Goal: Transaction & Acquisition: Purchase product/service

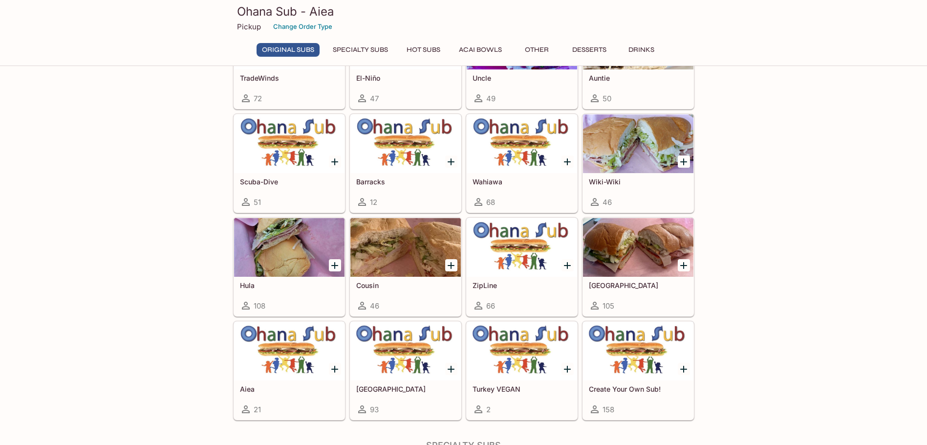
scroll to position [293, 0]
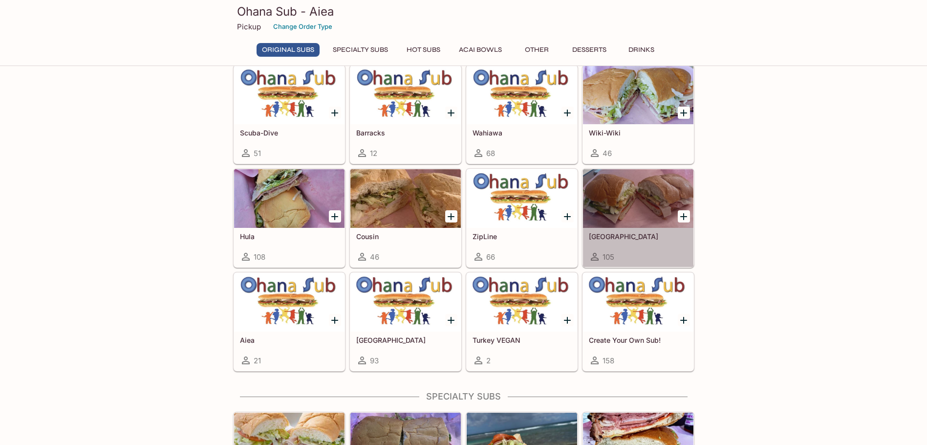
click at [626, 206] on div at bounding box center [638, 198] width 110 height 59
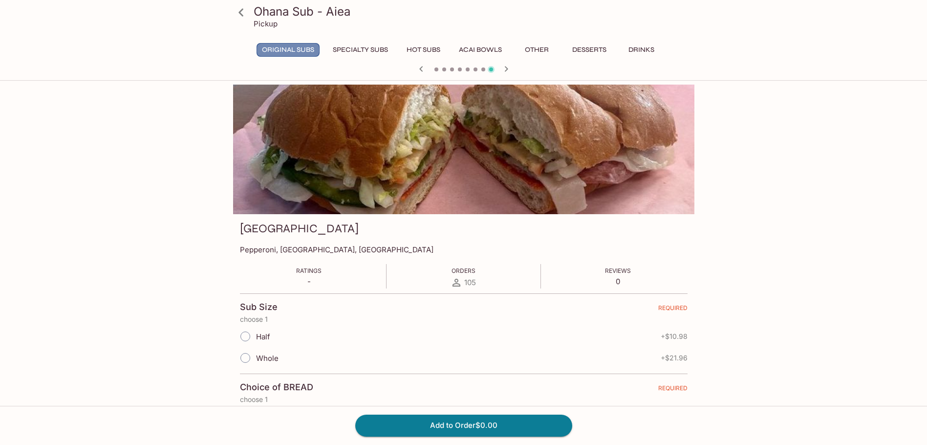
click at [302, 46] on button "Original Subs" at bounding box center [288, 50] width 63 height 14
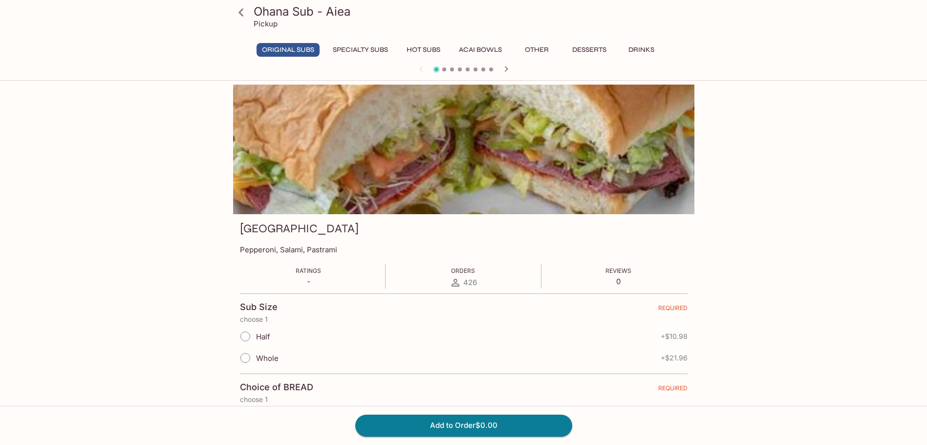
click at [242, 13] on icon at bounding box center [241, 12] width 17 height 17
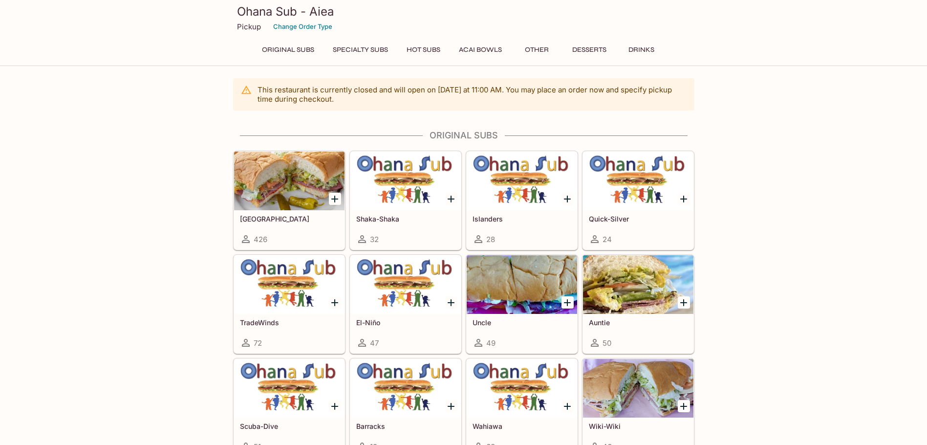
click at [421, 46] on button "Hot Subs" at bounding box center [423, 50] width 44 height 14
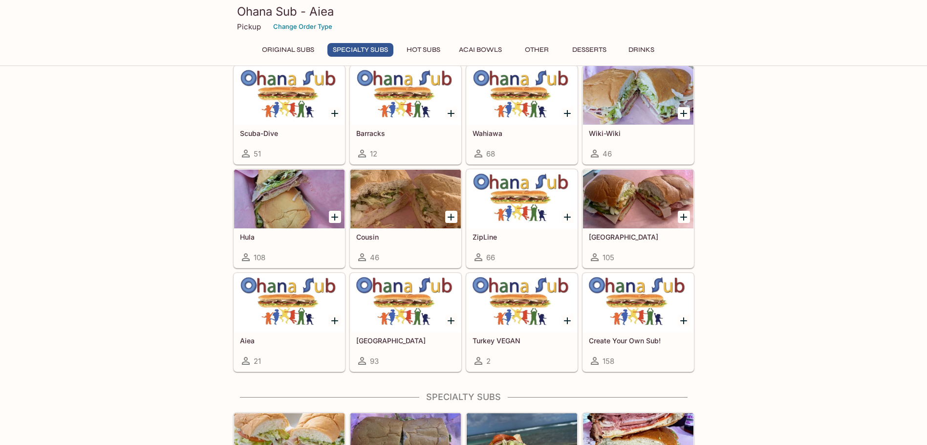
scroll to position [844, 0]
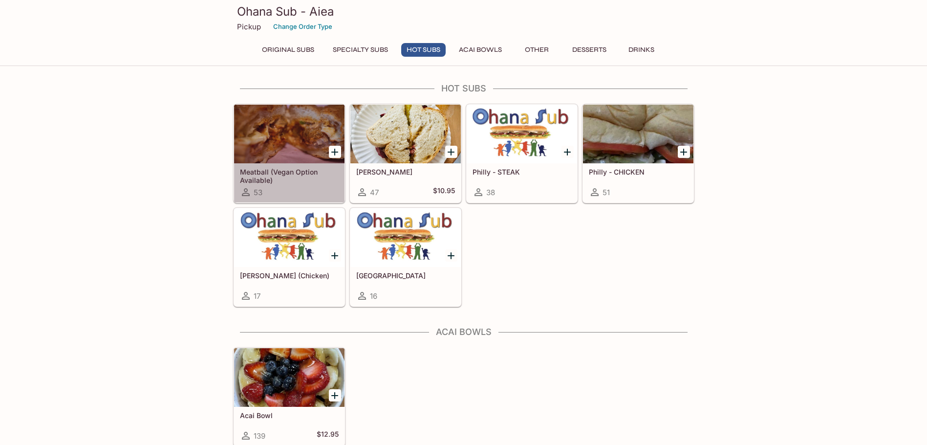
click at [290, 130] on div at bounding box center [289, 134] width 110 height 59
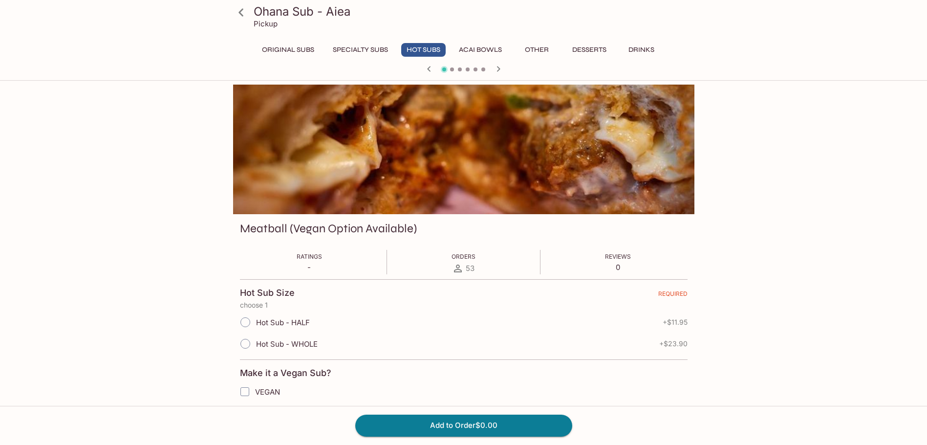
click at [537, 49] on button "Other" at bounding box center [537, 50] width 44 height 14
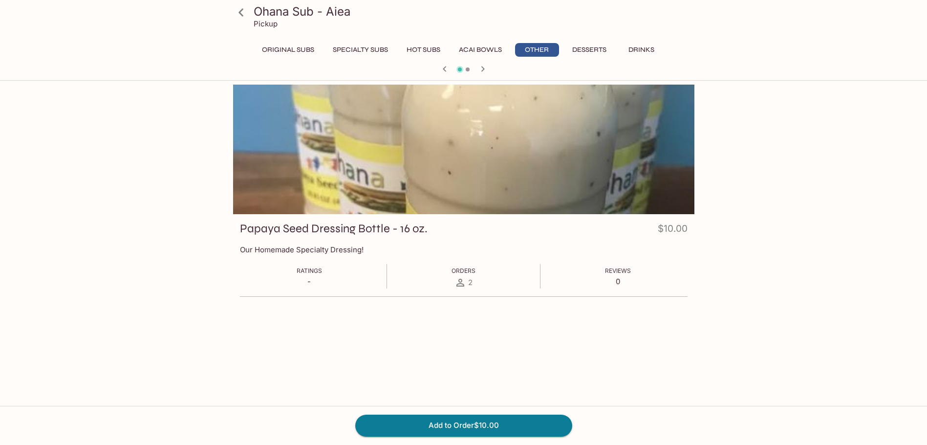
click at [433, 48] on button "Hot Subs" at bounding box center [423, 50] width 44 height 14
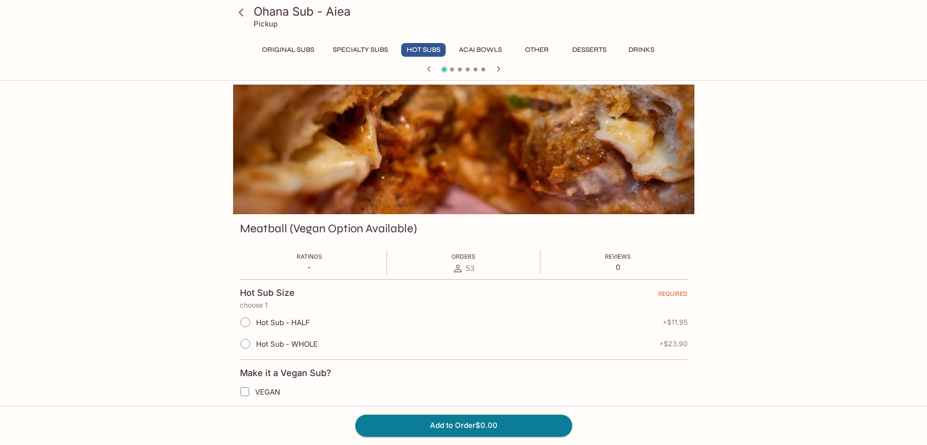
click at [240, 13] on icon at bounding box center [240, 12] width 5 height 8
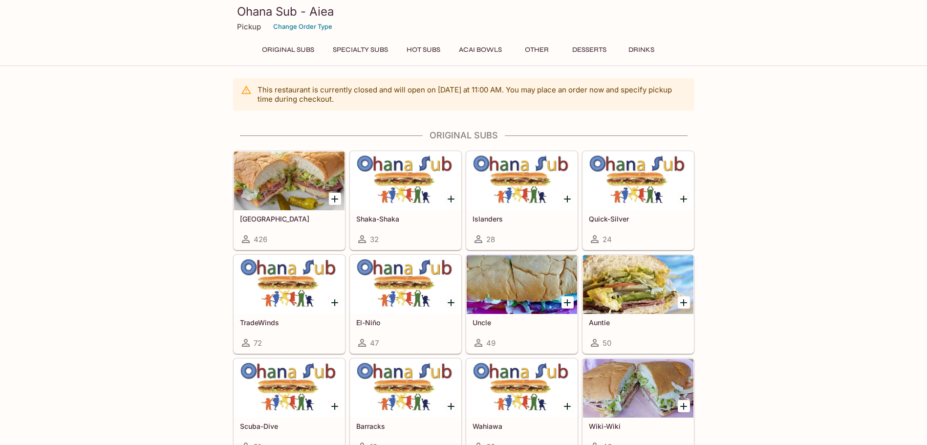
click at [419, 50] on button "Hot Subs" at bounding box center [423, 50] width 44 height 14
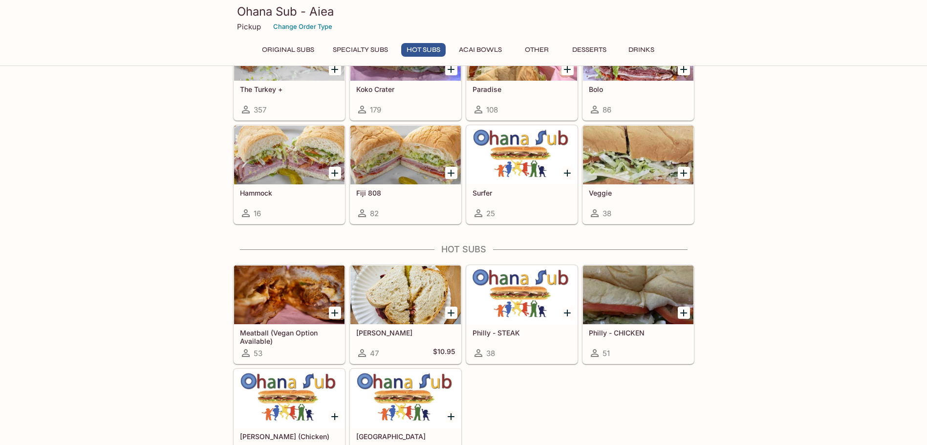
scroll to position [844, 0]
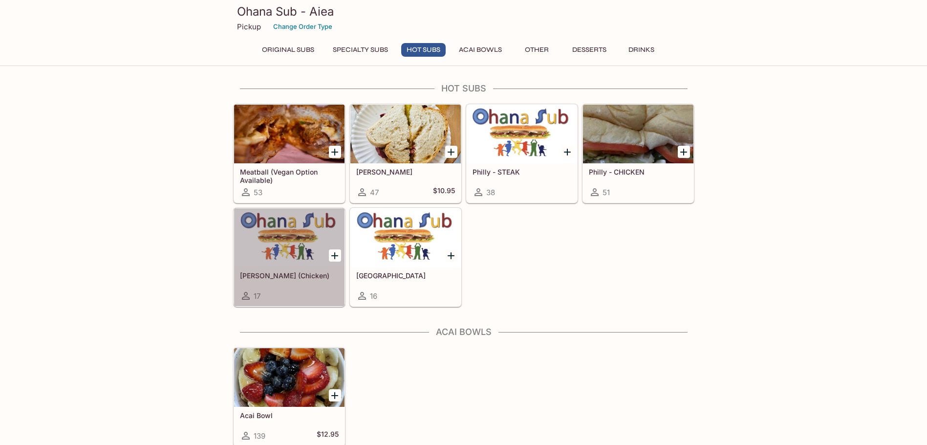
click at [297, 246] on div at bounding box center [289, 237] width 110 height 59
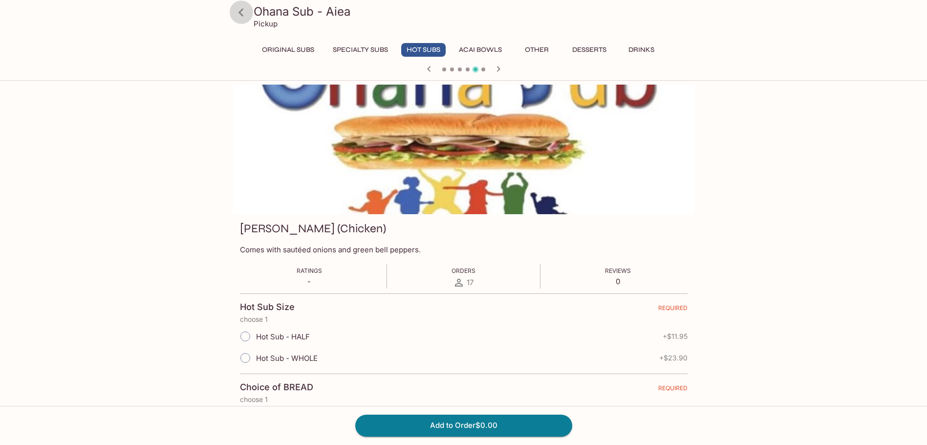
click at [244, 16] on icon at bounding box center [241, 12] width 17 height 17
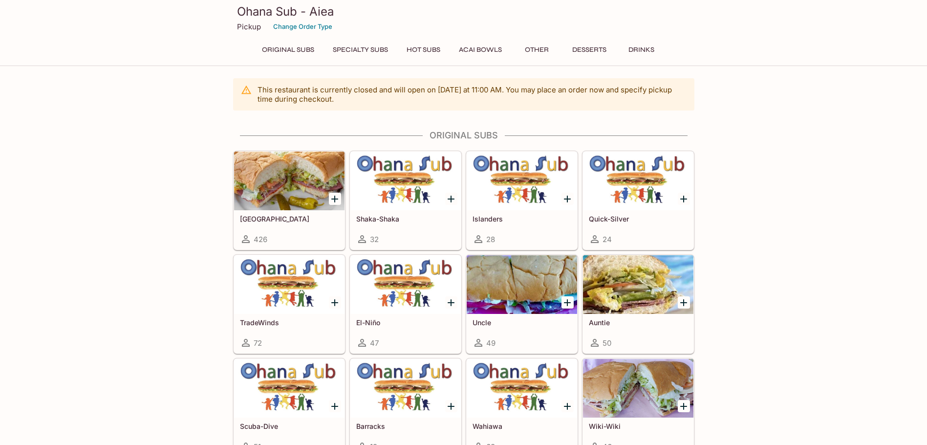
click at [430, 52] on button "Hot Subs" at bounding box center [423, 50] width 44 height 14
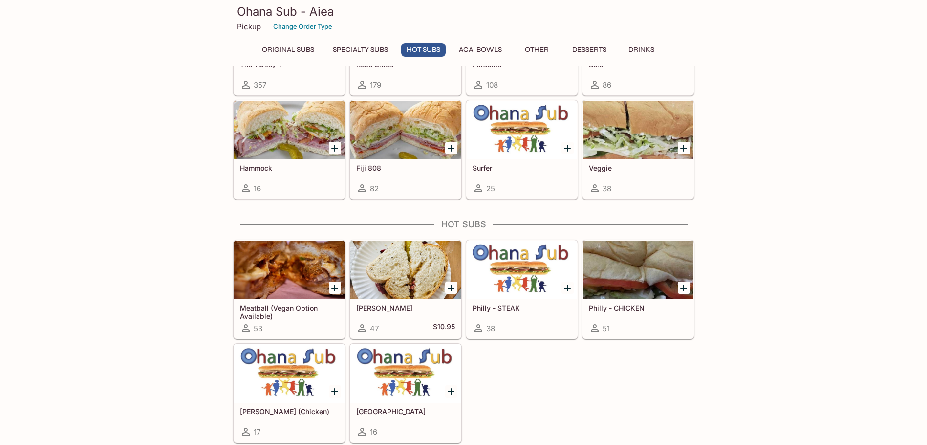
scroll to position [844, 0]
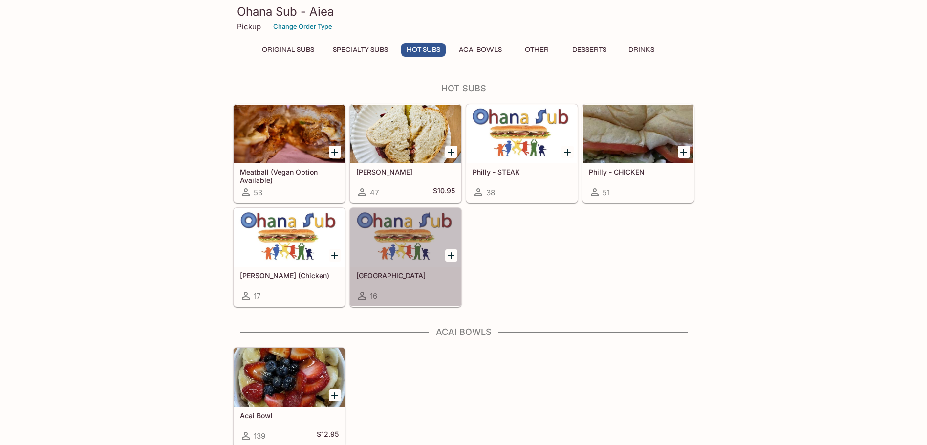
click at [413, 231] on div at bounding box center [405, 237] width 110 height 59
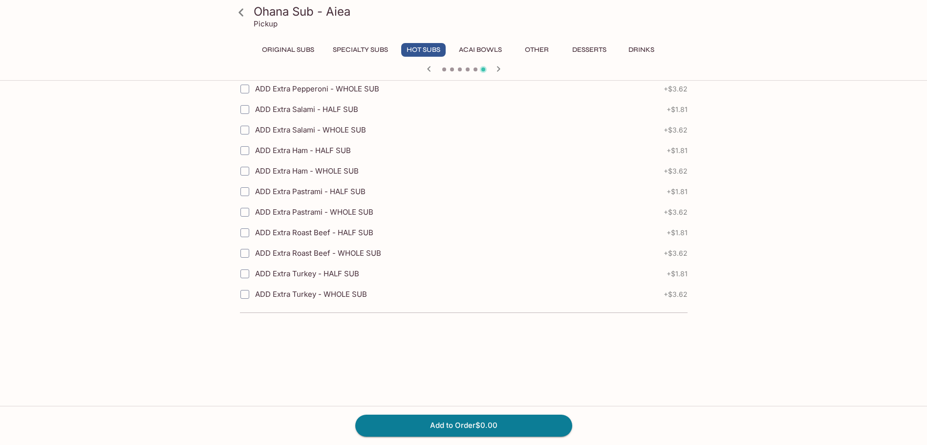
scroll to position [1319, 0]
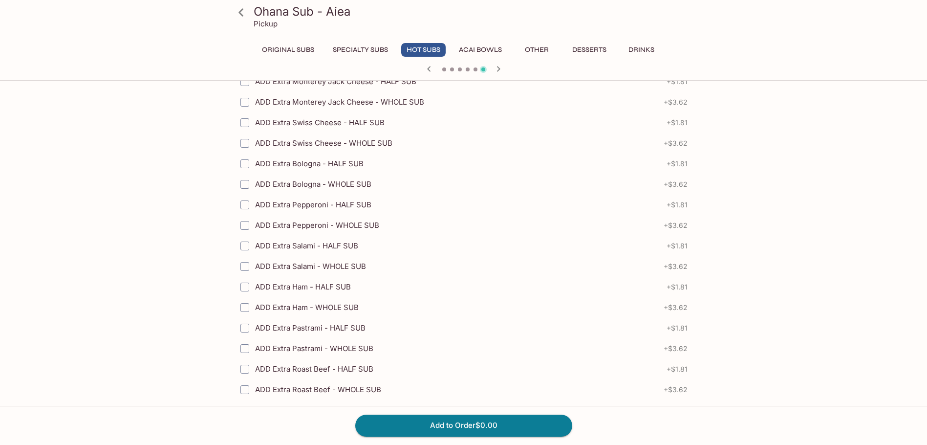
click at [237, 13] on icon at bounding box center [241, 12] width 17 height 17
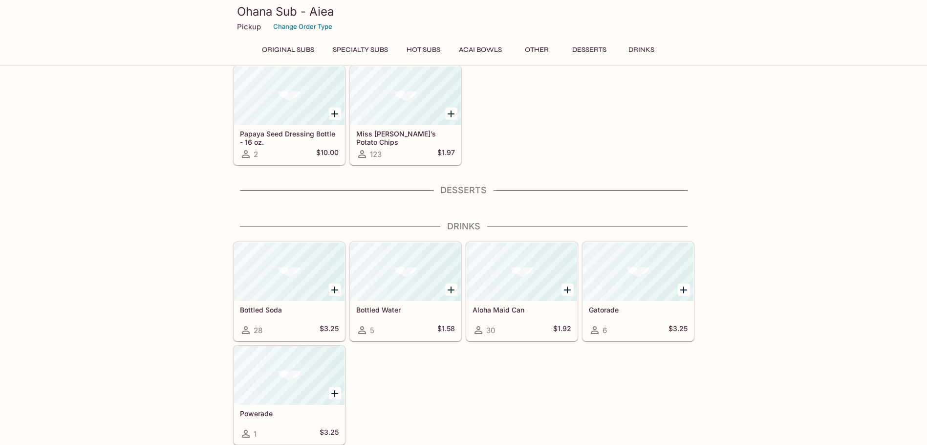
scroll to position [260, 0]
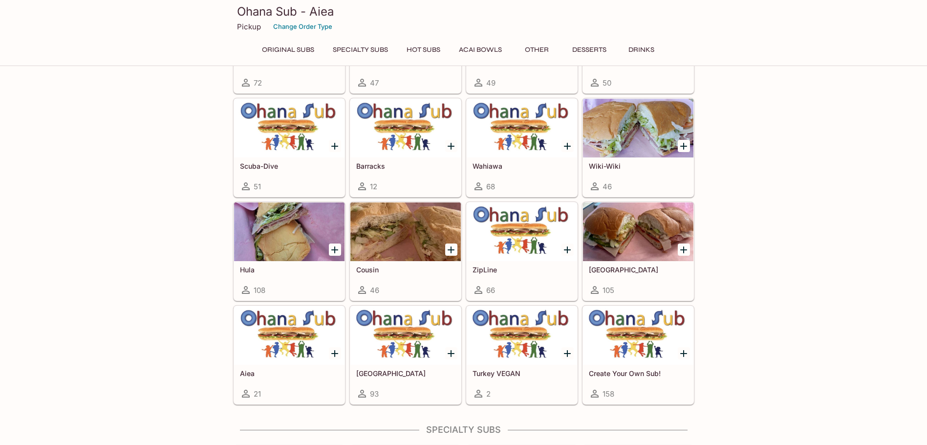
click at [415, 51] on button "Hot Subs" at bounding box center [423, 50] width 44 height 14
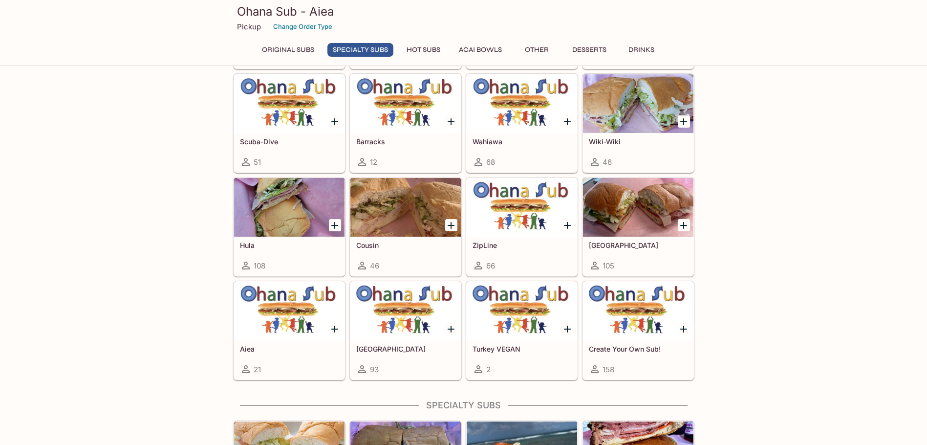
scroll to position [844, 0]
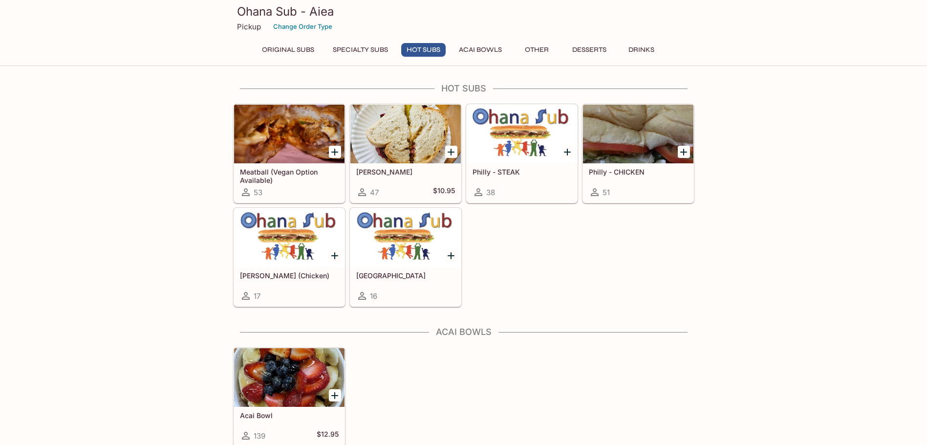
click at [292, 150] on div at bounding box center [289, 134] width 110 height 59
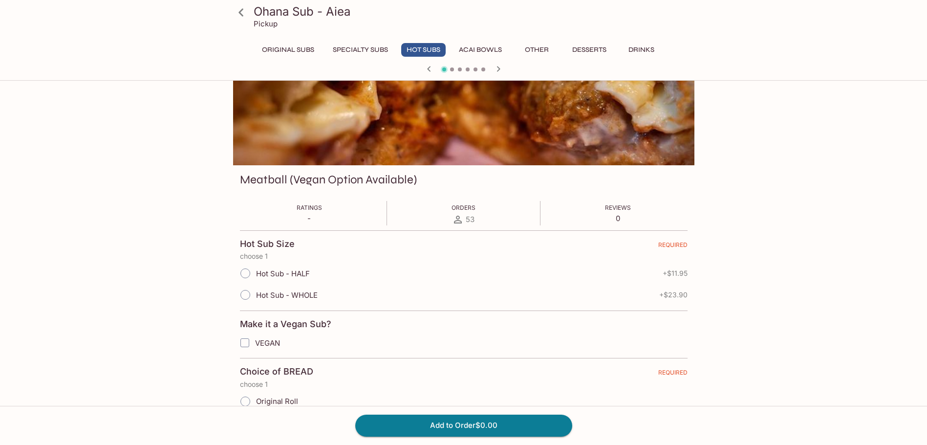
scroll to position [98, 0]
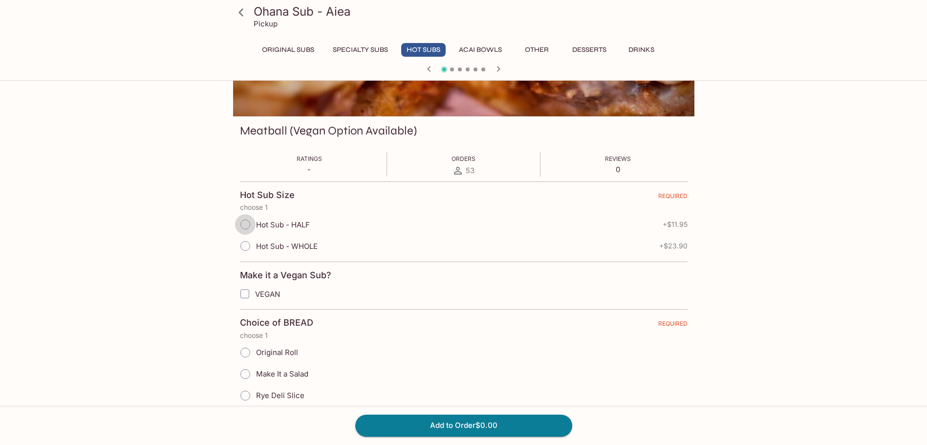
click at [245, 223] on input "Hot Sub - HALF" at bounding box center [245, 224] width 21 height 21
radio input "true"
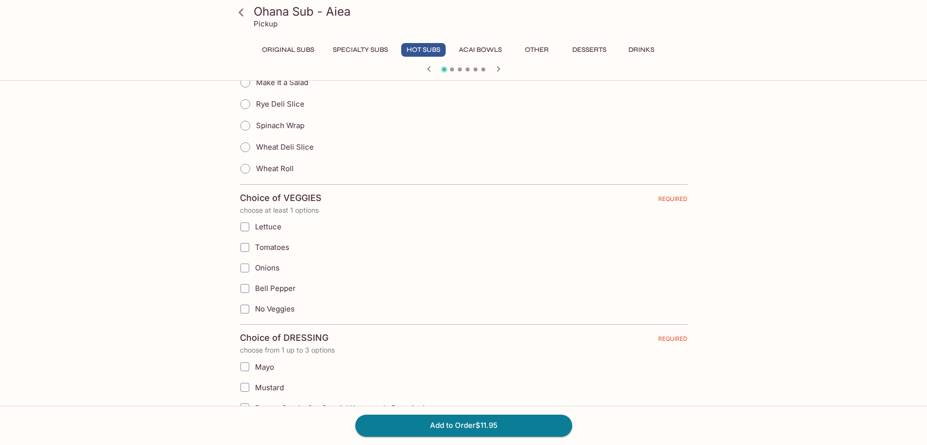
scroll to position [391, 0]
click at [245, 168] on input "Wheat Roll" at bounding box center [245, 166] width 21 height 21
radio input "true"
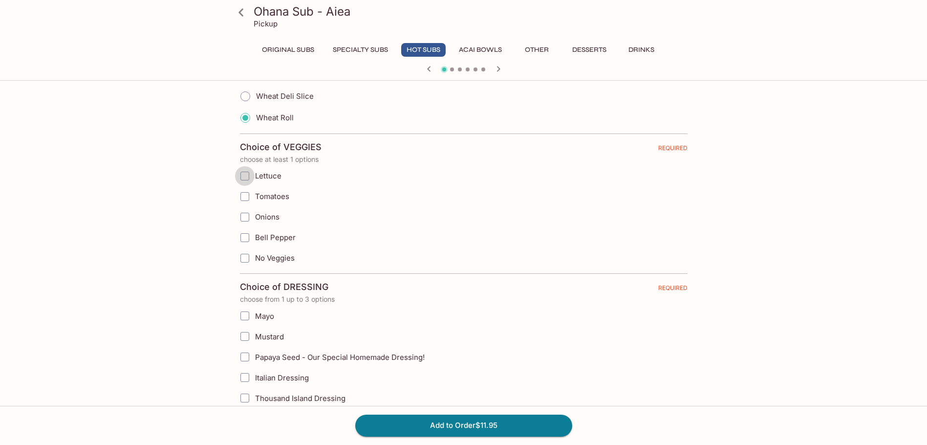
click at [243, 178] on input "Lettuce" at bounding box center [245, 176] width 20 height 20
checkbox input "true"
click at [243, 192] on input "Tomatoes" at bounding box center [245, 197] width 20 height 20
checkbox input "true"
click at [244, 216] on input "Onions" at bounding box center [245, 217] width 20 height 20
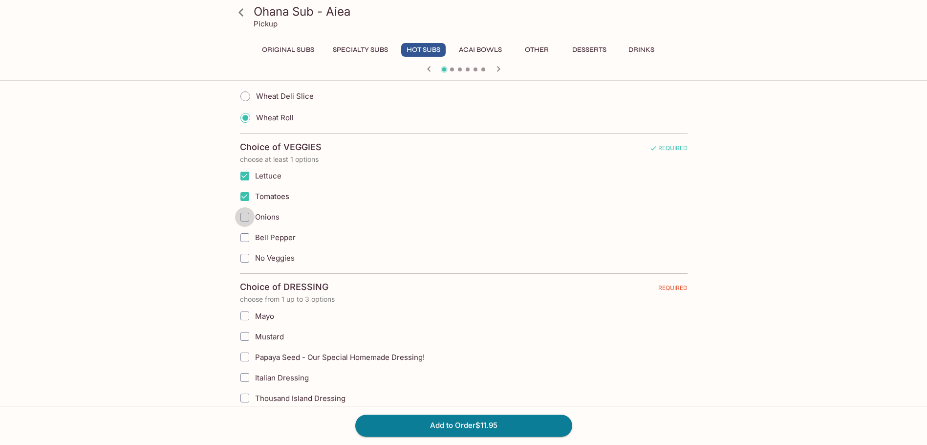
checkbox input "true"
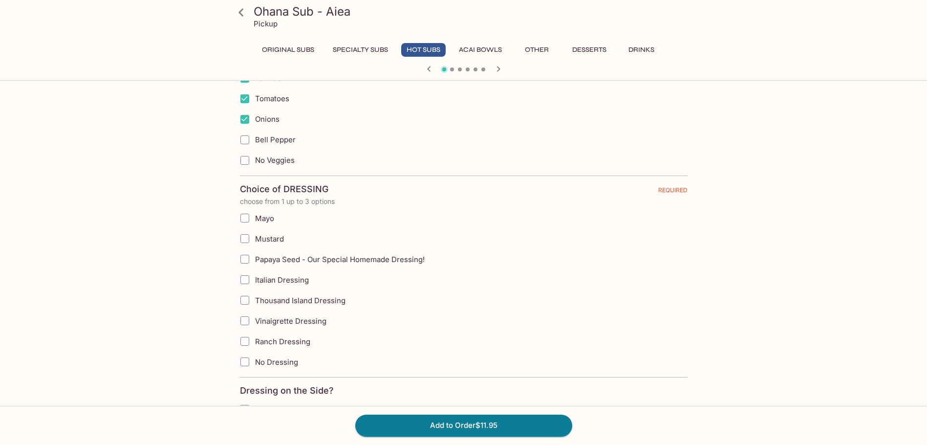
scroll to position [586, 0]
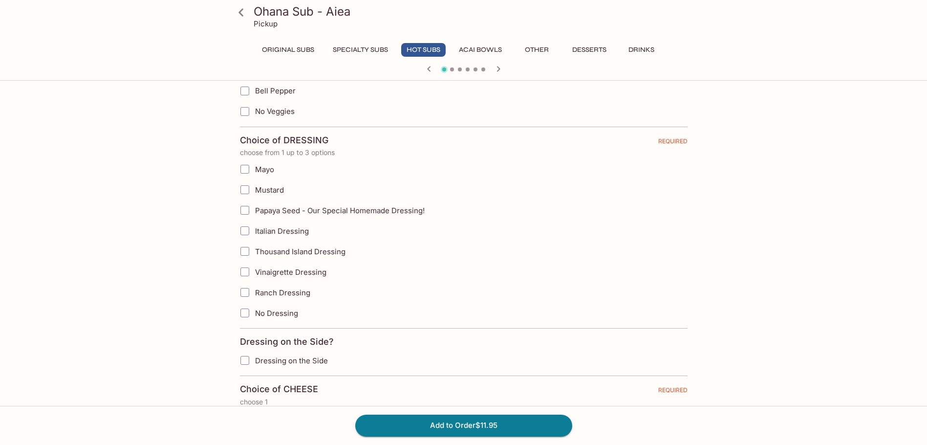
click at [246, 231] on input "Italian Dressing" at bounding box center [245, 231] width 20 height 20
checkbox input "true"
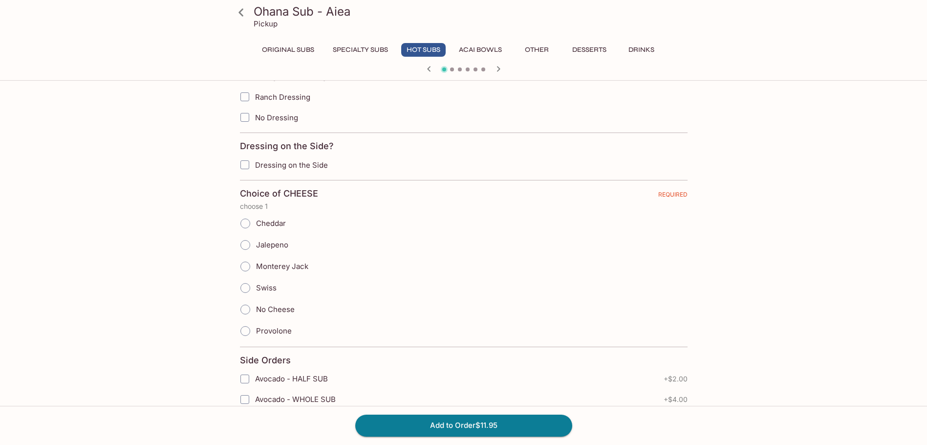
scroll to position [831, 0]
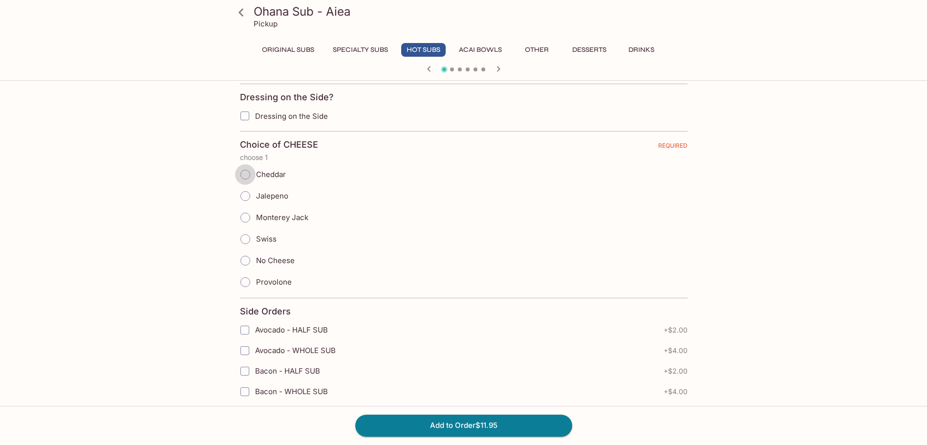
click at [244, 175] on input "Cheddar" at bounding box center [245, 174] width 21 height 21
radio input "true"
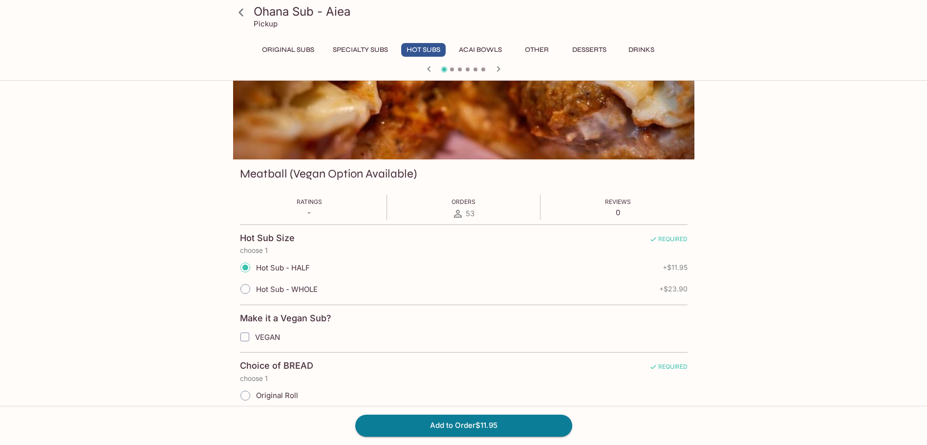
scroll to position [0, 0]
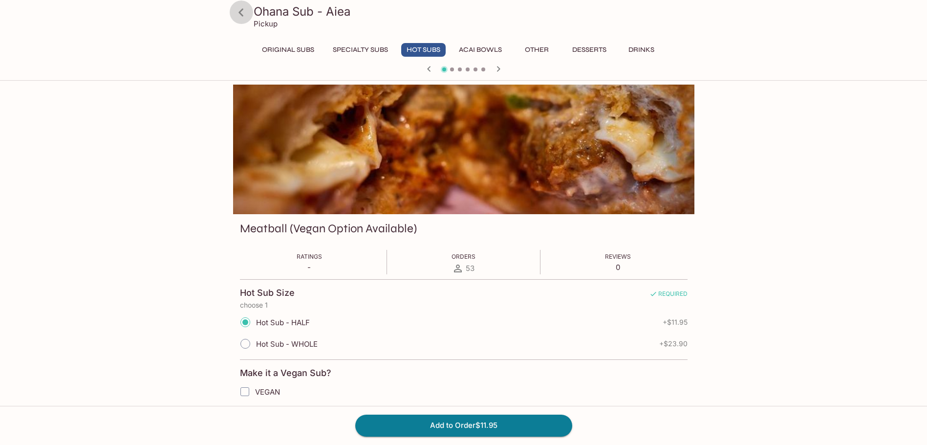
click at [238, 12] on icon at bounding box center [241, 12] width 17 height 17
